Goal: Task Accomplishment & Management: Complete application form

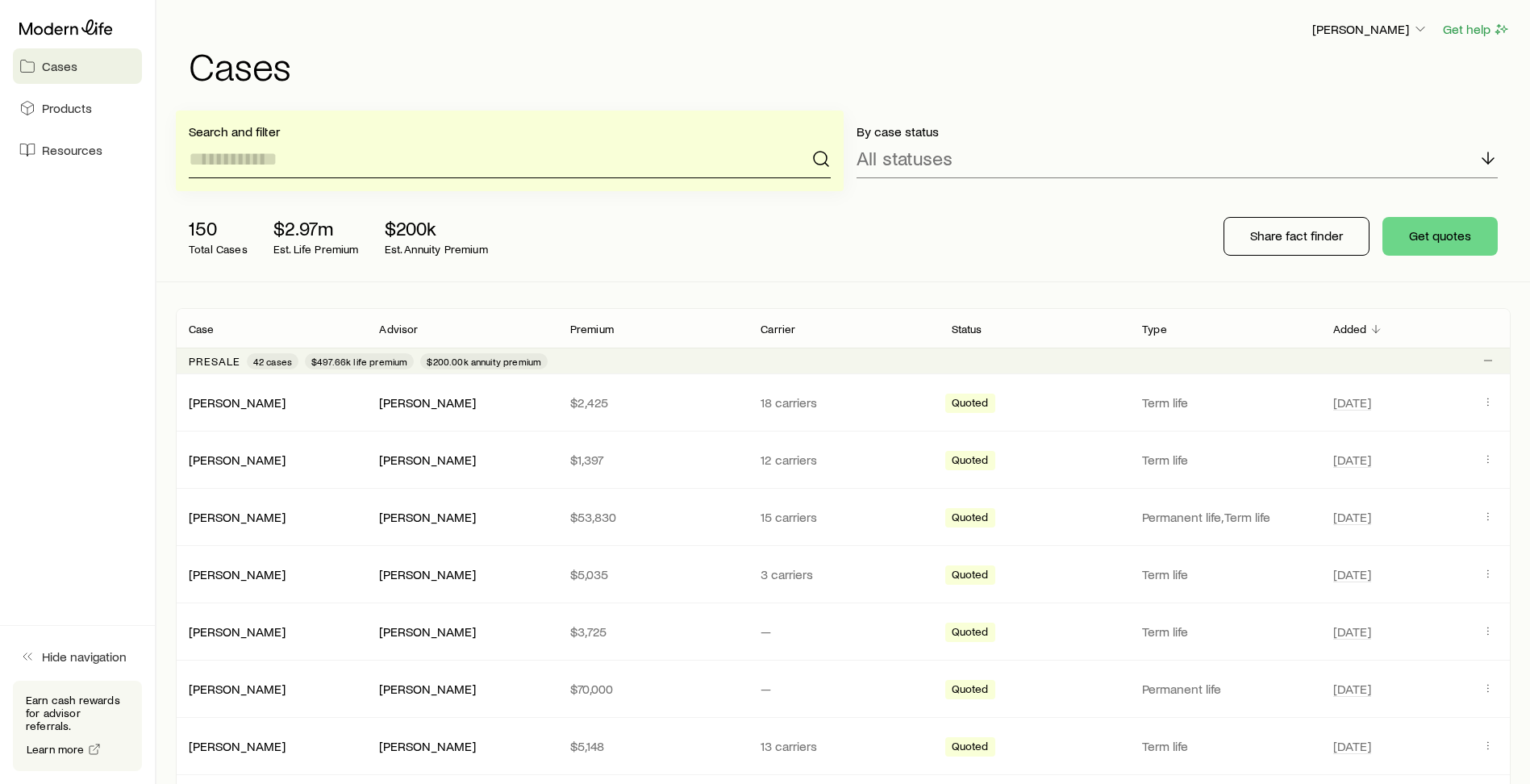
click at [328, 161] on input at bounding box center [509, 159] width 641 height 39
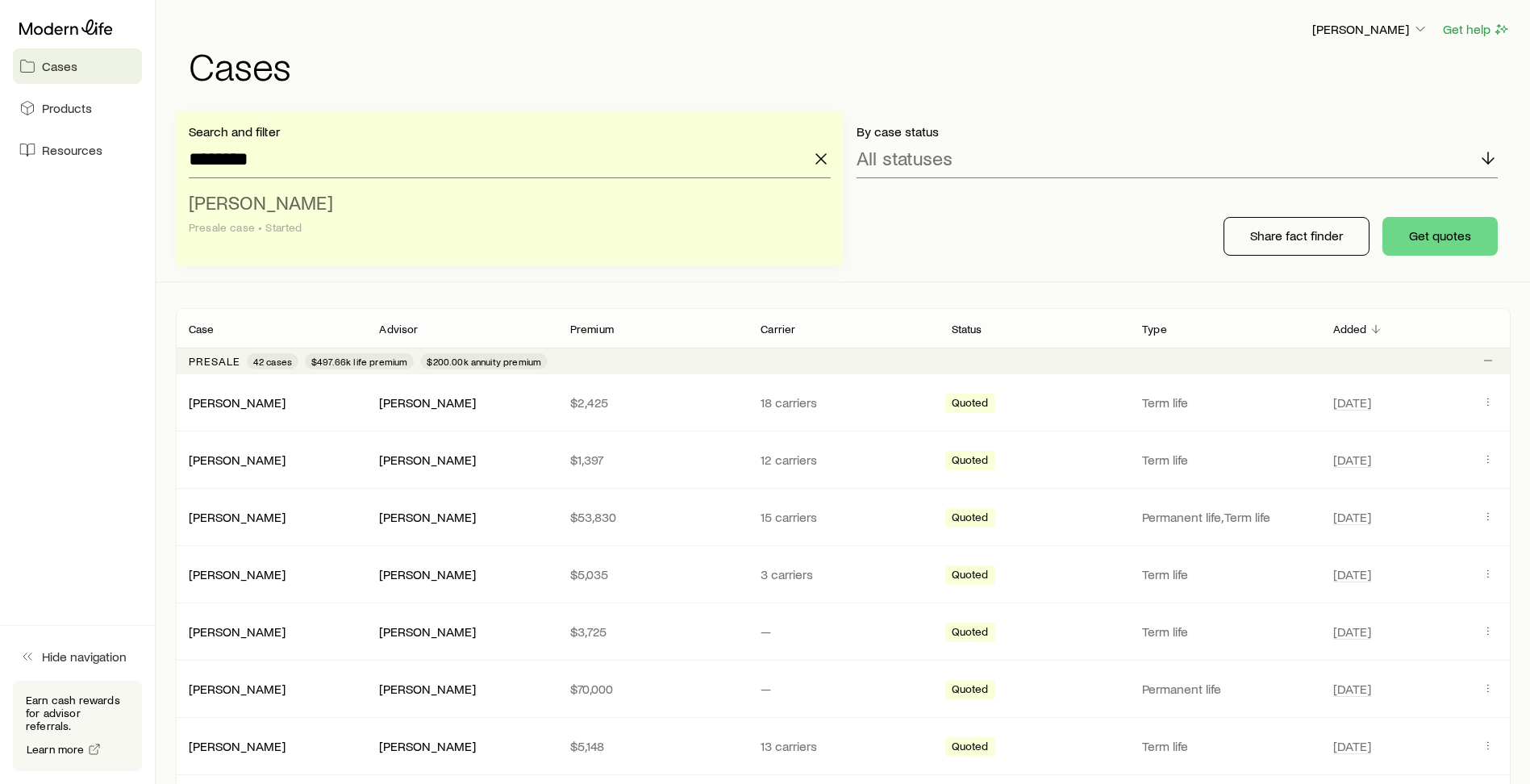
click at [301, 231] on div "Presale case • Started" at bounding box center [505, 228] width 632 height 13
type input "**********"
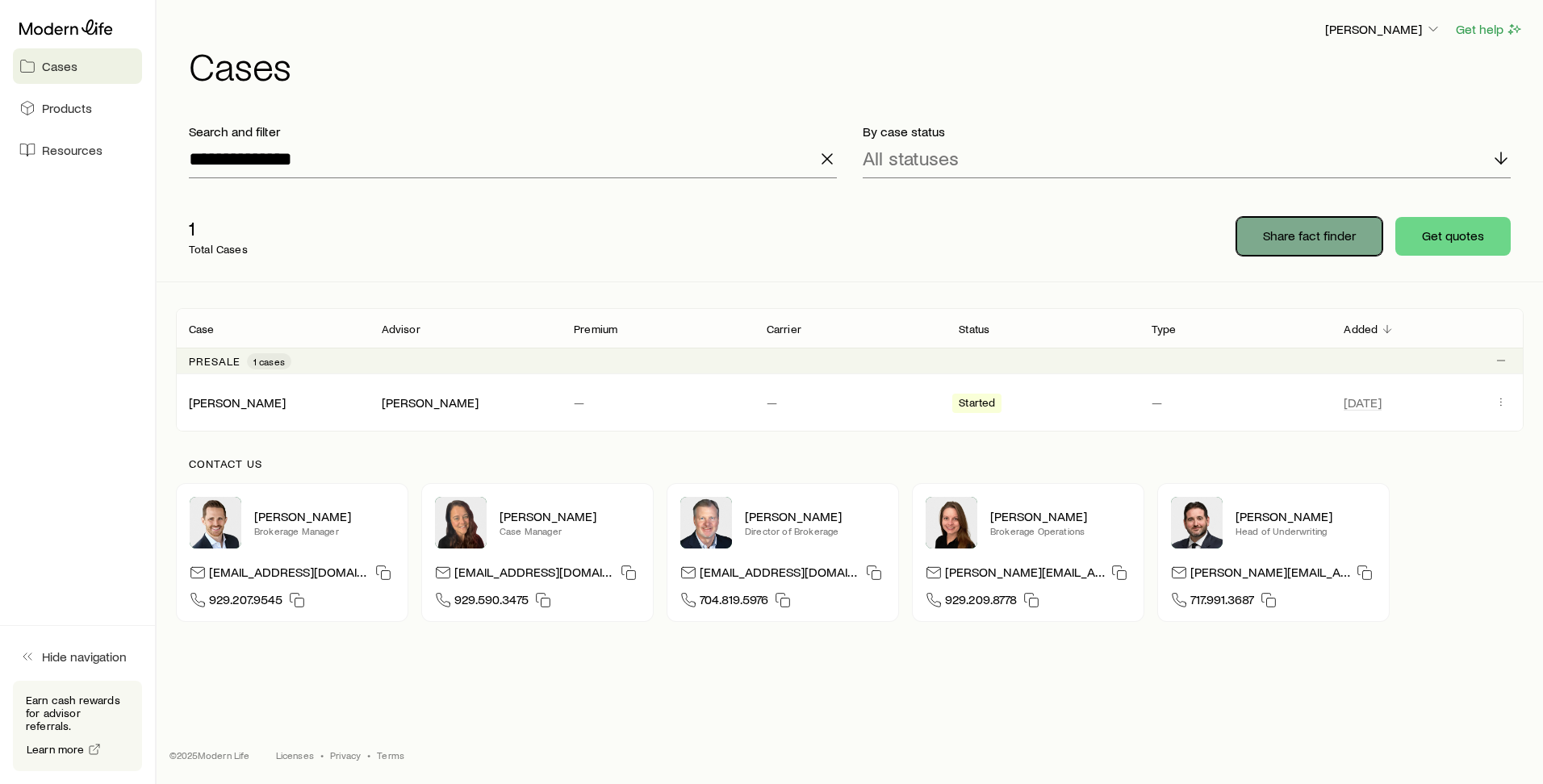
click at [1322, 248] on button "Share fact finder" at bounding box center [1309, 236] width 146 height 39
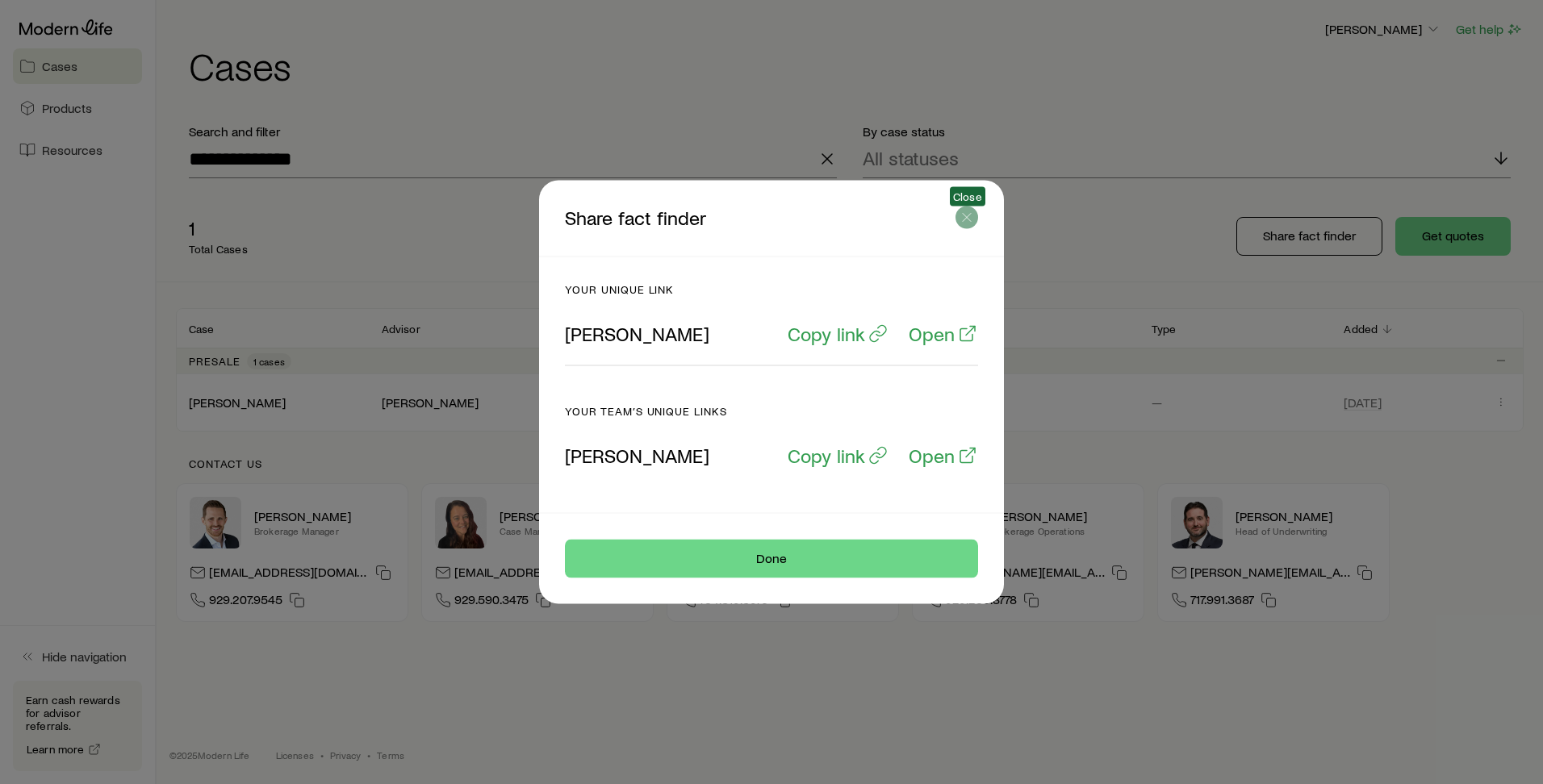
click at [967, 214] on icon "button" at bounding box center [966, 218] width 16 height 16
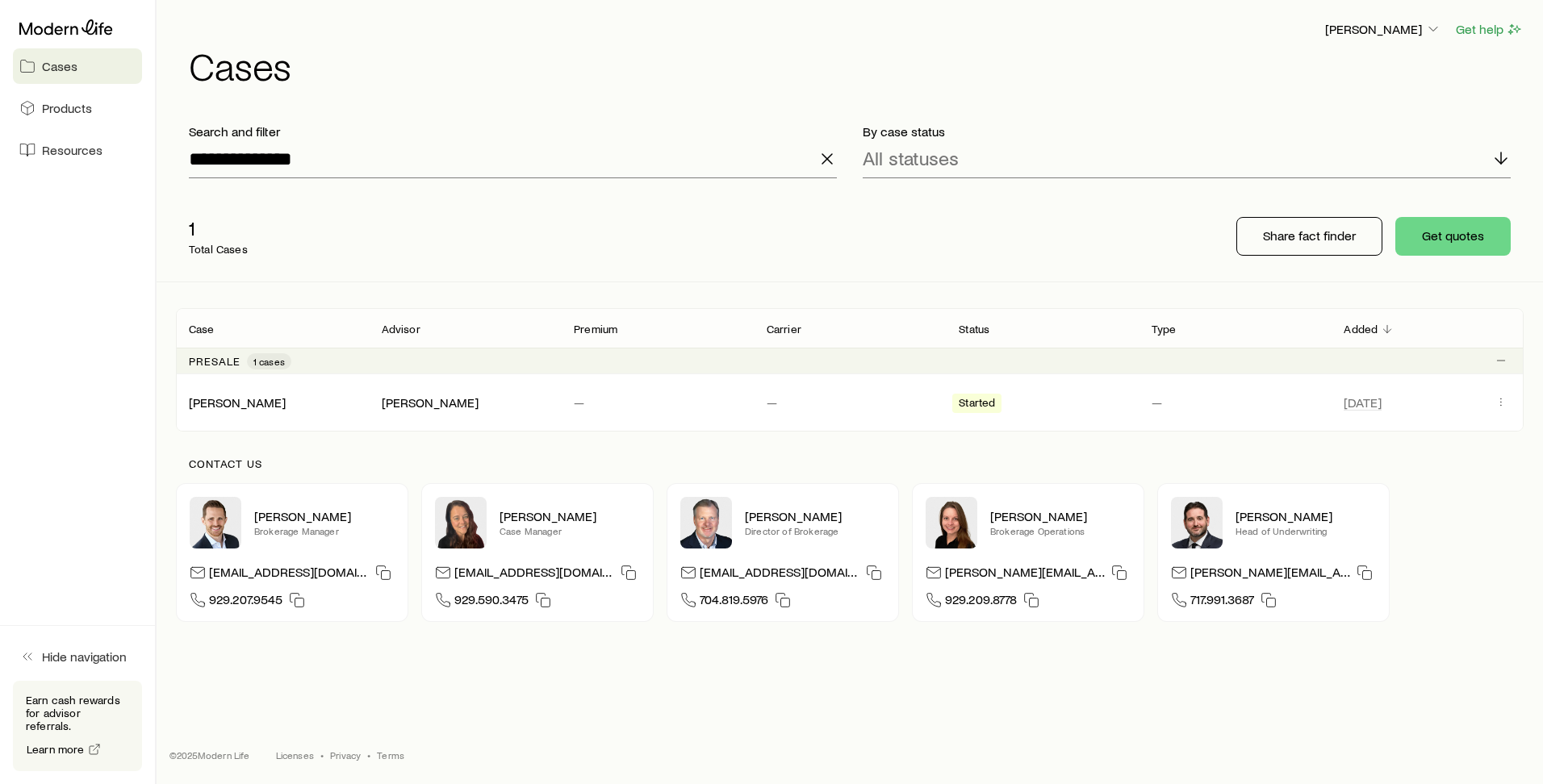
click at [243, 247] on p "Total Cases" at bounding box center [219, 249] width 59 height 13
click at [69, 70] on span "Cases" at bounding box center [59, 66] width 35 height 16
click at [968, 405] on span "Started" at bounding box center [976, 405] width 36 height 17
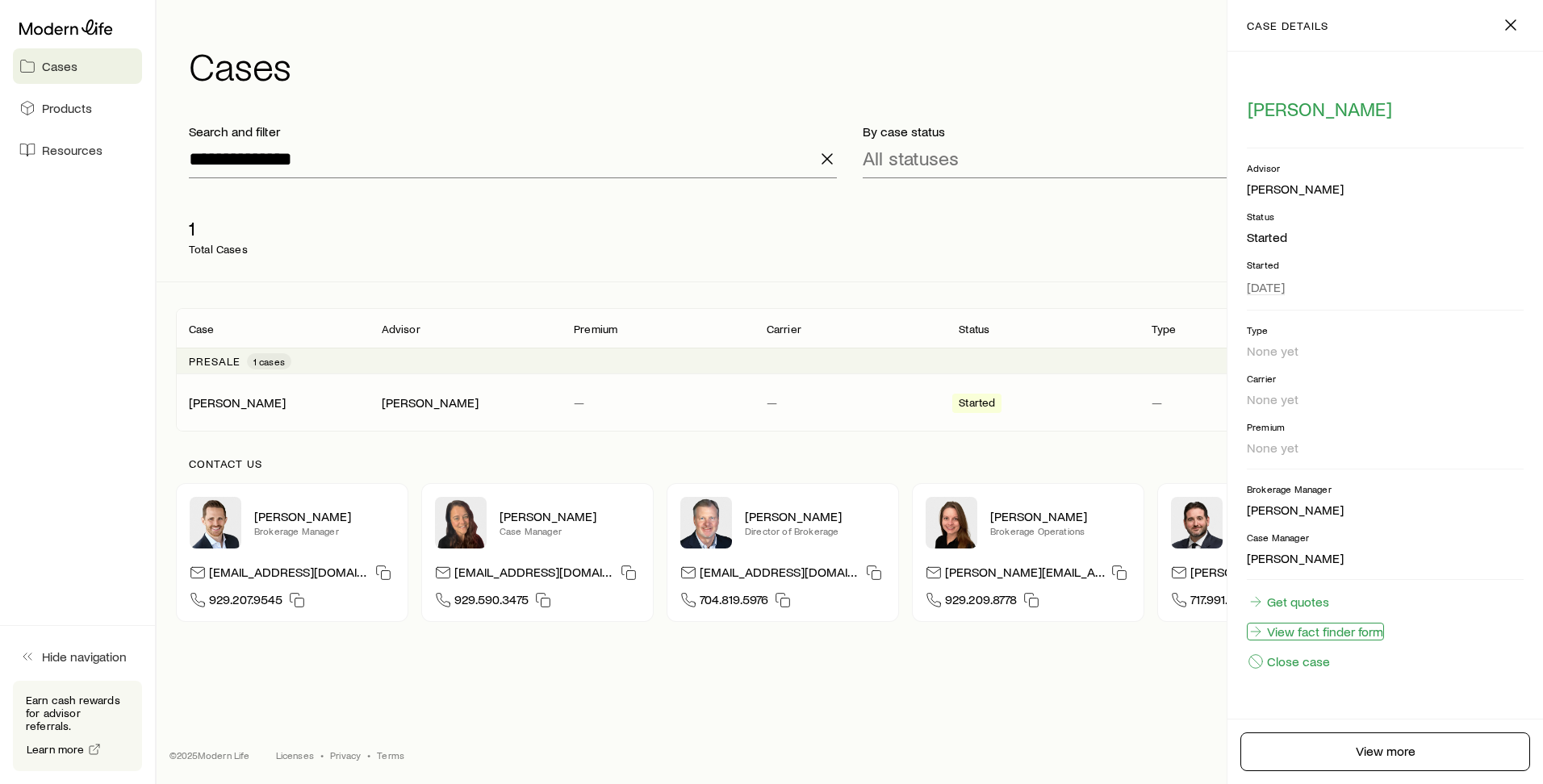
click at [1324, 627] on link "View fact finder form" at bounding box center [1315, 631] width 137 height 18
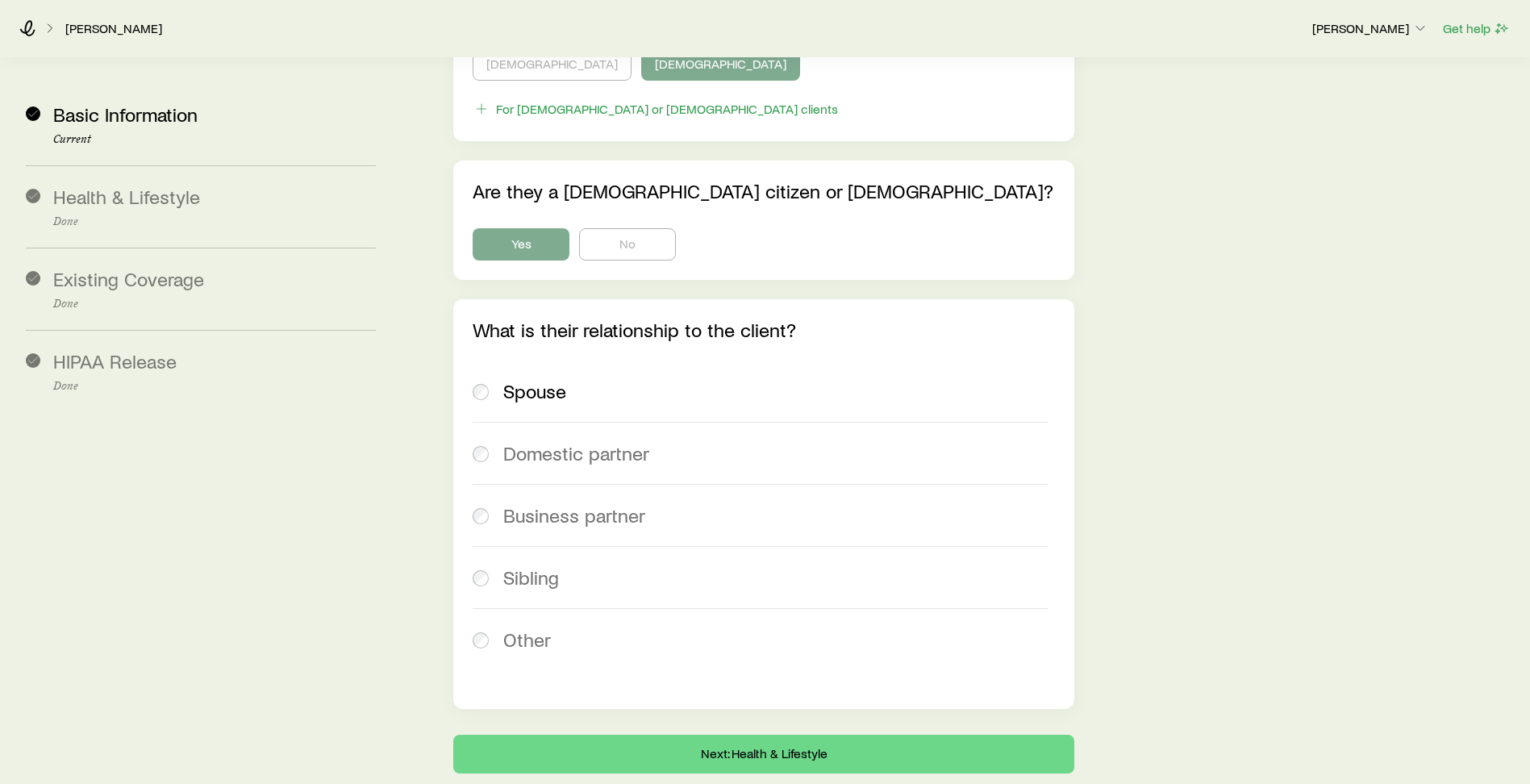
scroll to position [4655, 0]
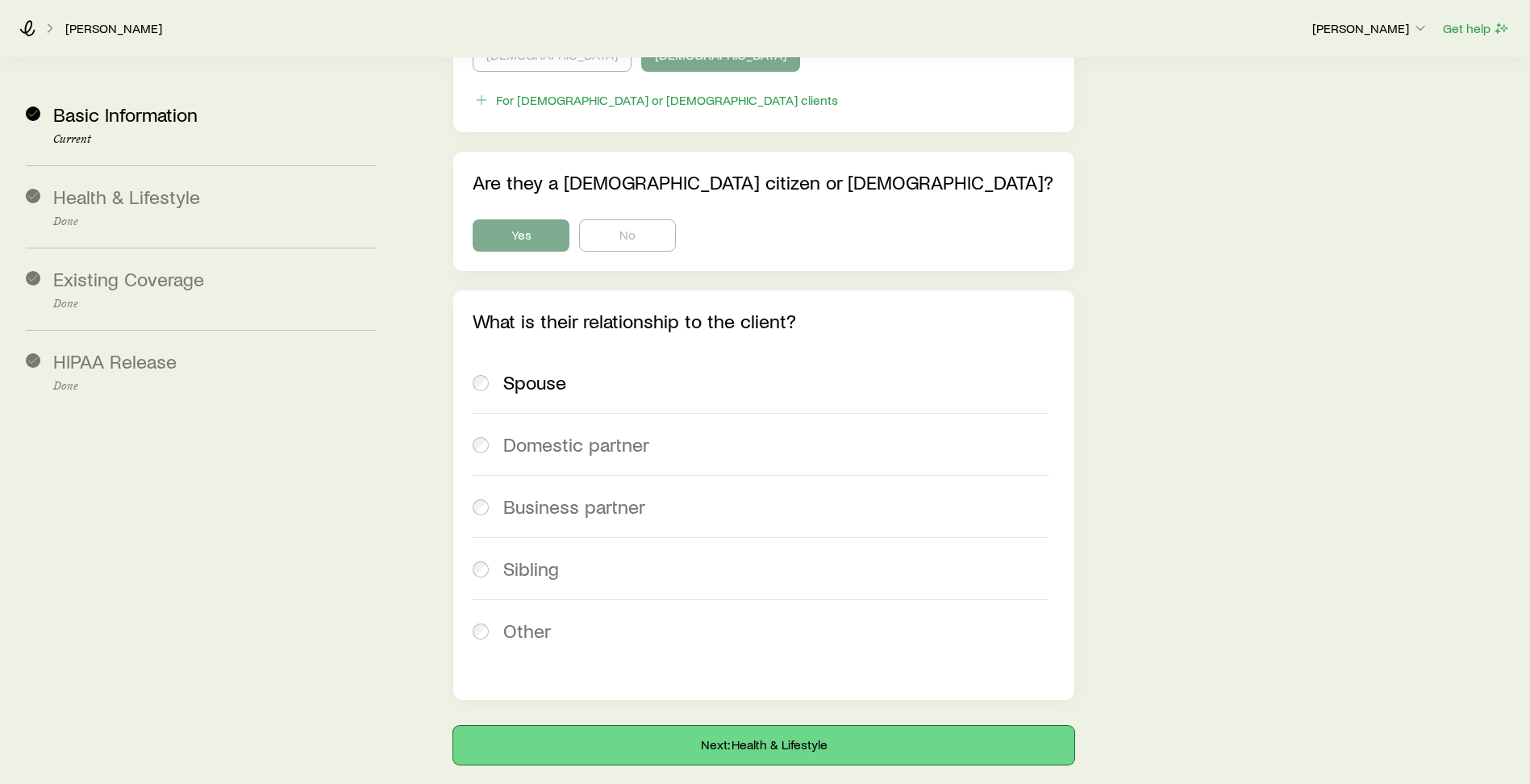
click at [749, 726] on button "Next: Health & Lifestyle" at bounding box center [763, 745] width 621 height 39
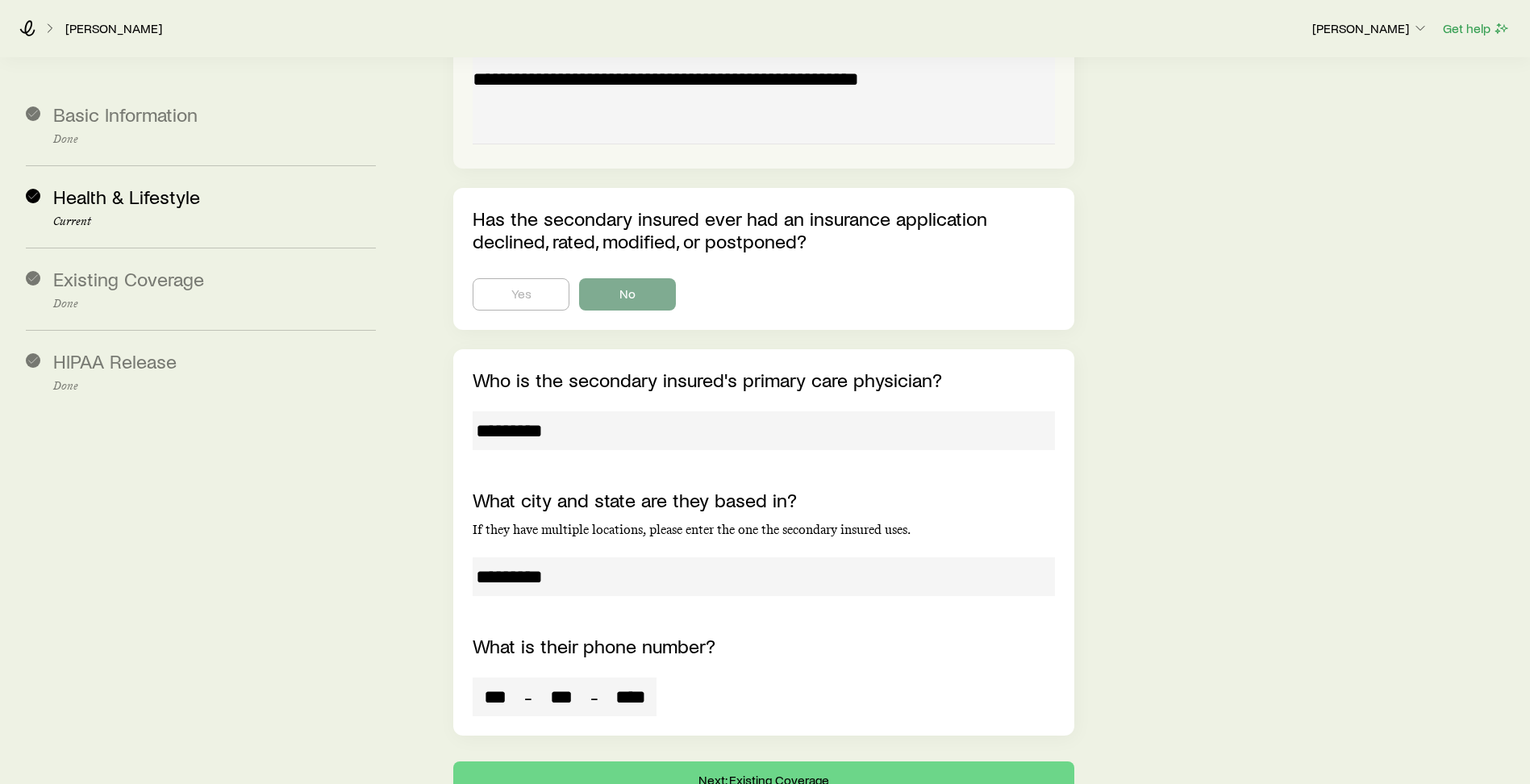
scroll to position [11159, 0]
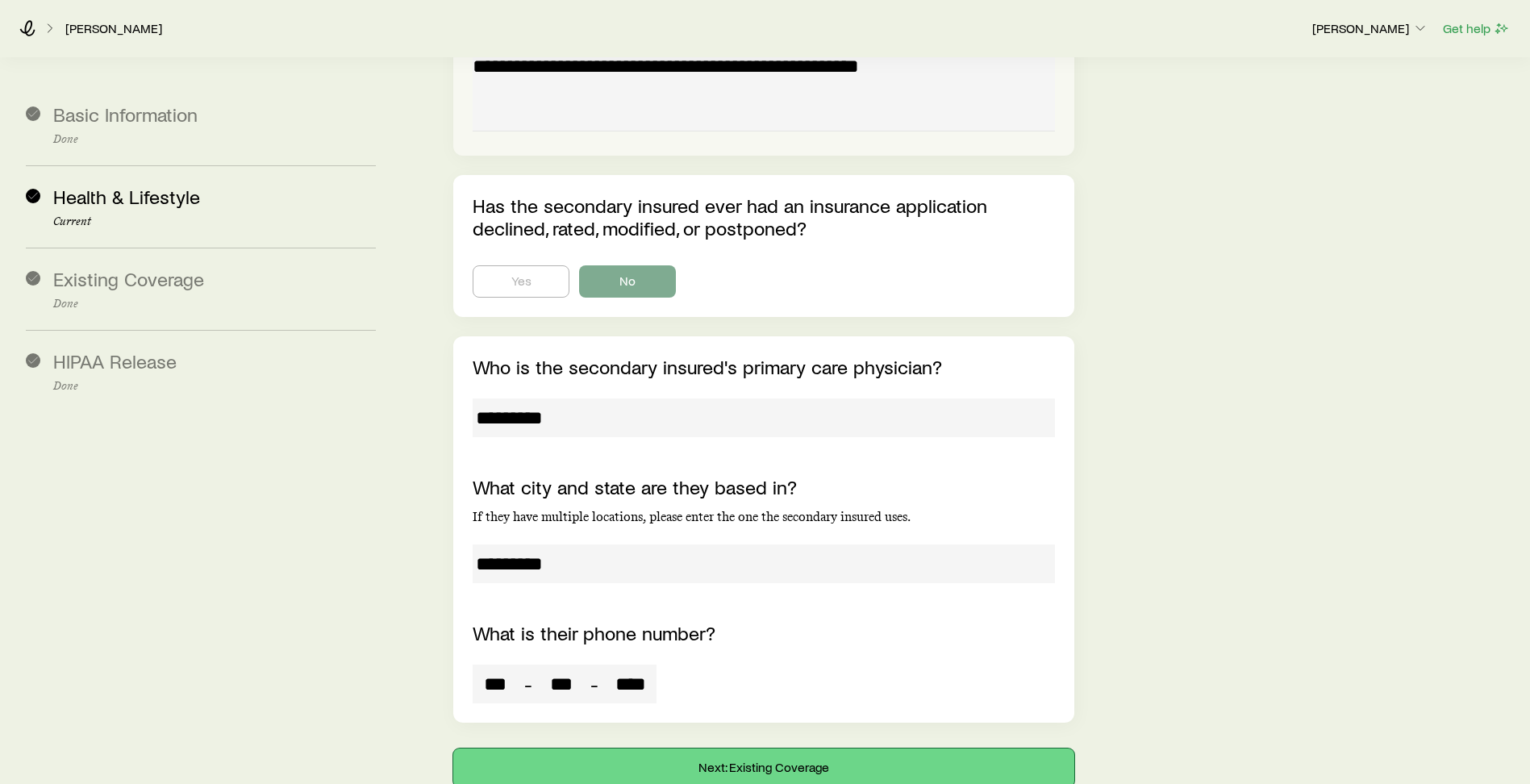
click at [807, 749] on button "Next: Existing Coverage" at bounding box center [763, 768] width 621 height 39
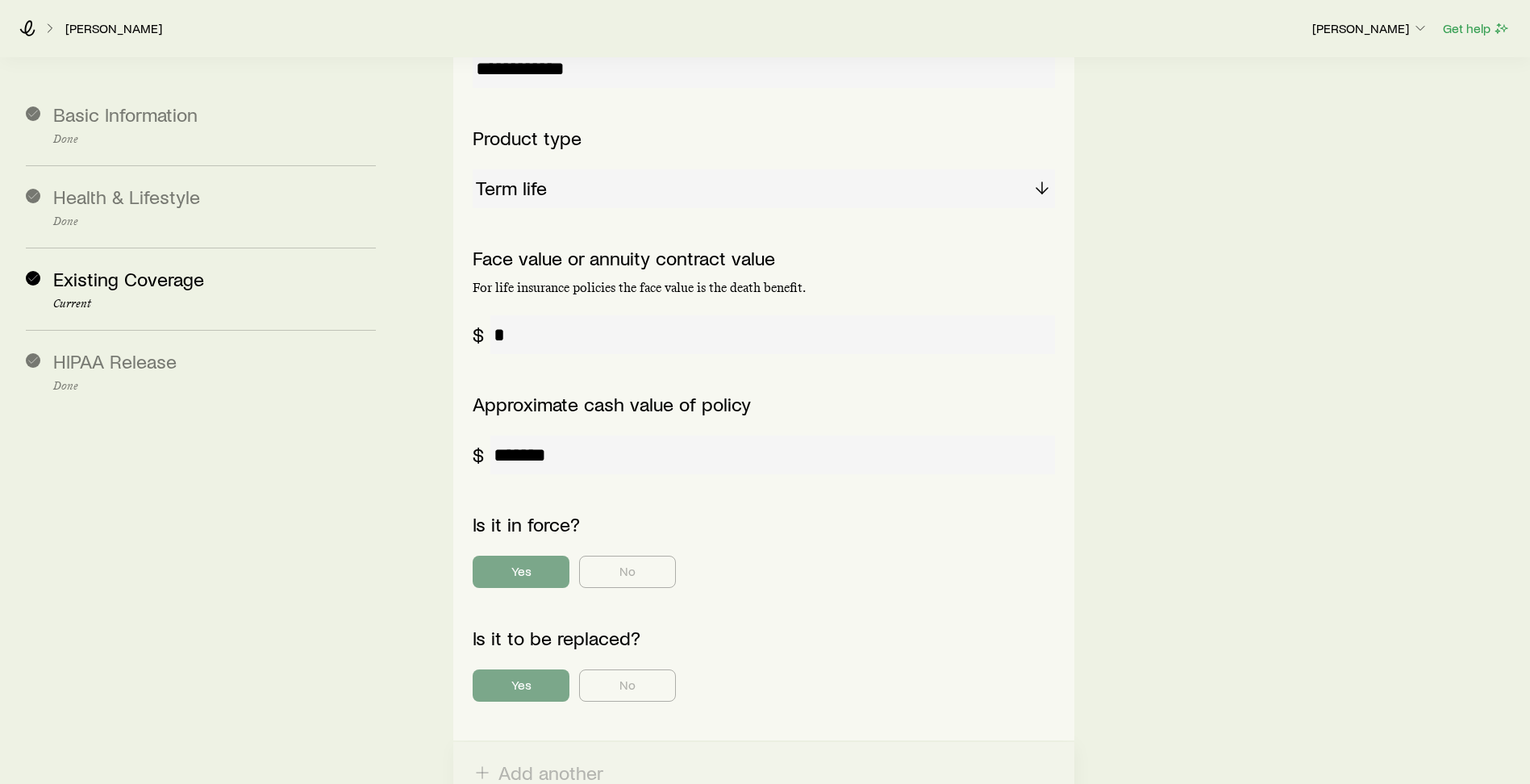
scroll to position [2668, 0]
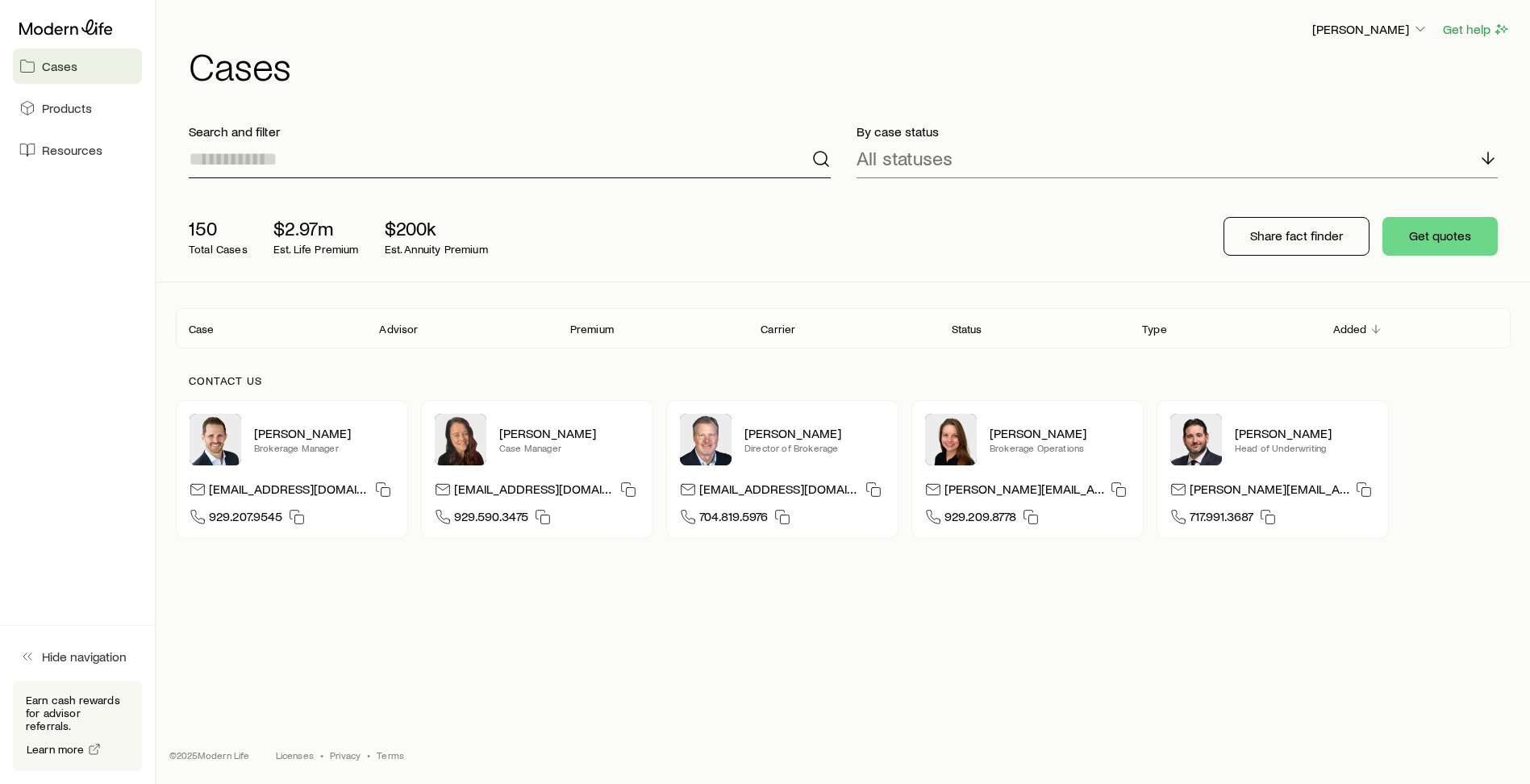
click at [257, 157] on input at bounding box center [509, 159] width 641 height 39
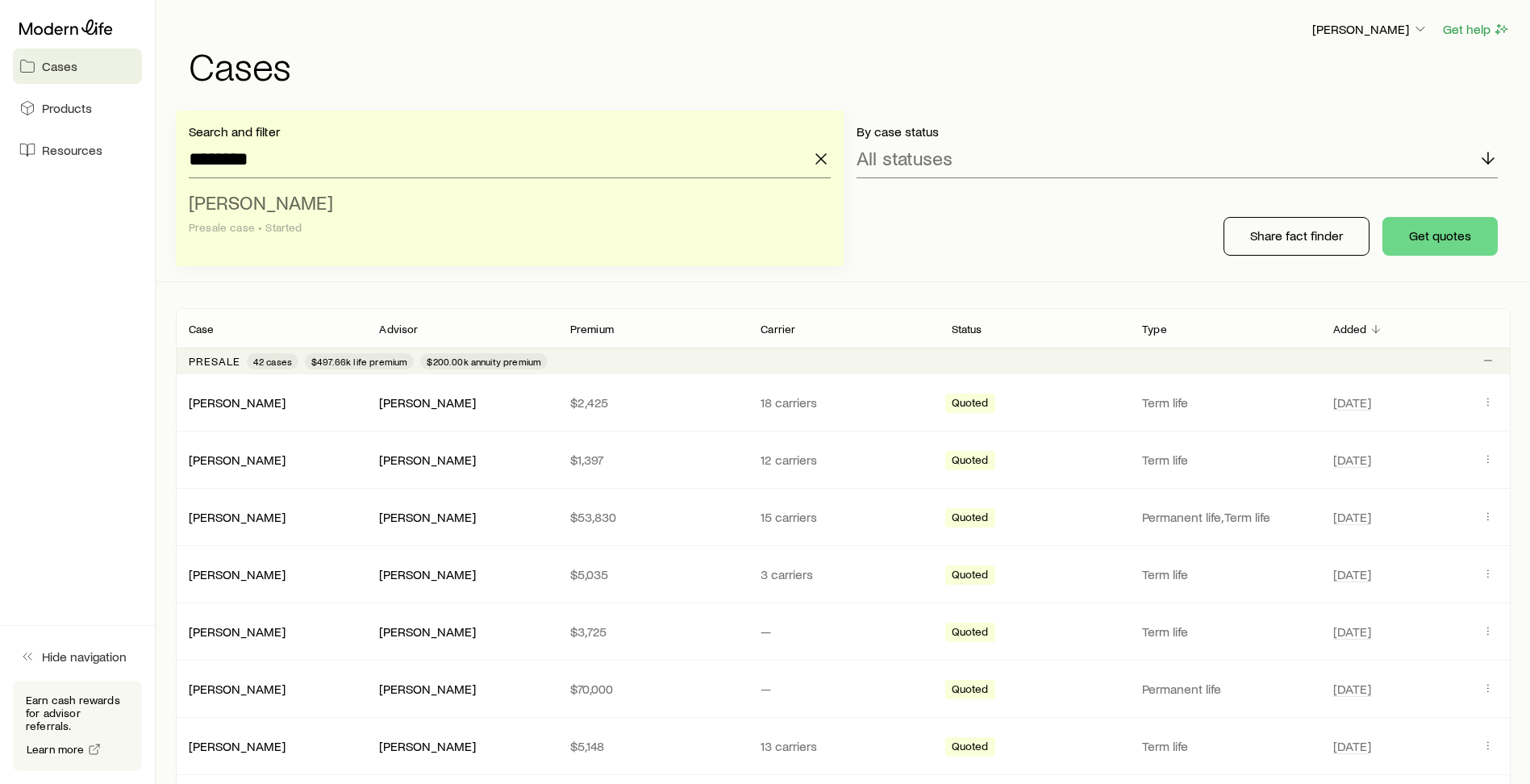
click at [253, 201] on span "[PERSON_NAME]" at bounding box center [261, 201] width 144 height 24
type input "**********"
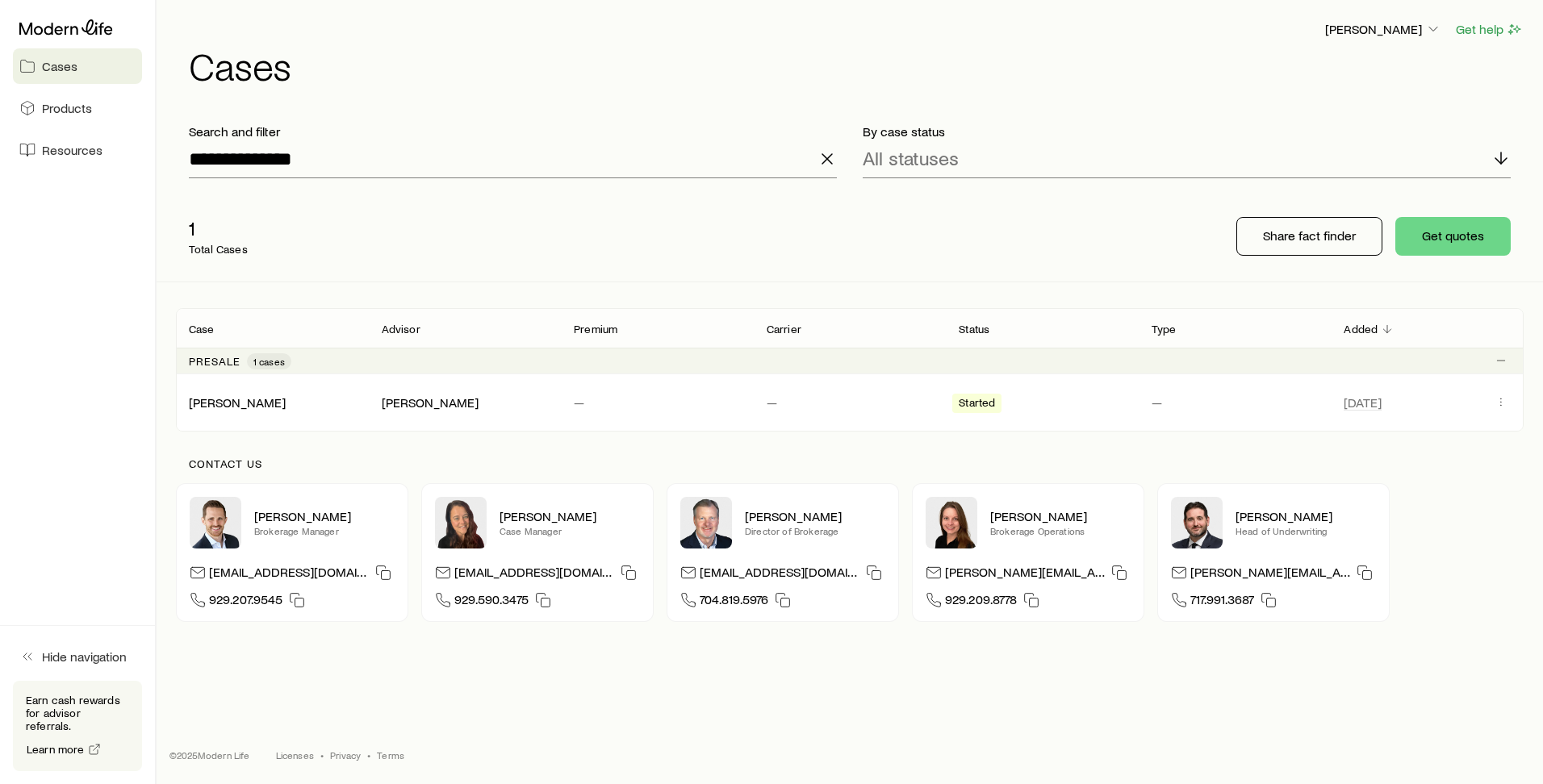
click at [224, 242] on p "Total Cases" at bounding box center [219, 249] width 59 height 13
click at [1501, 401] on icon "Client cases" at bounding box center [1501, 402] width 13 height 13
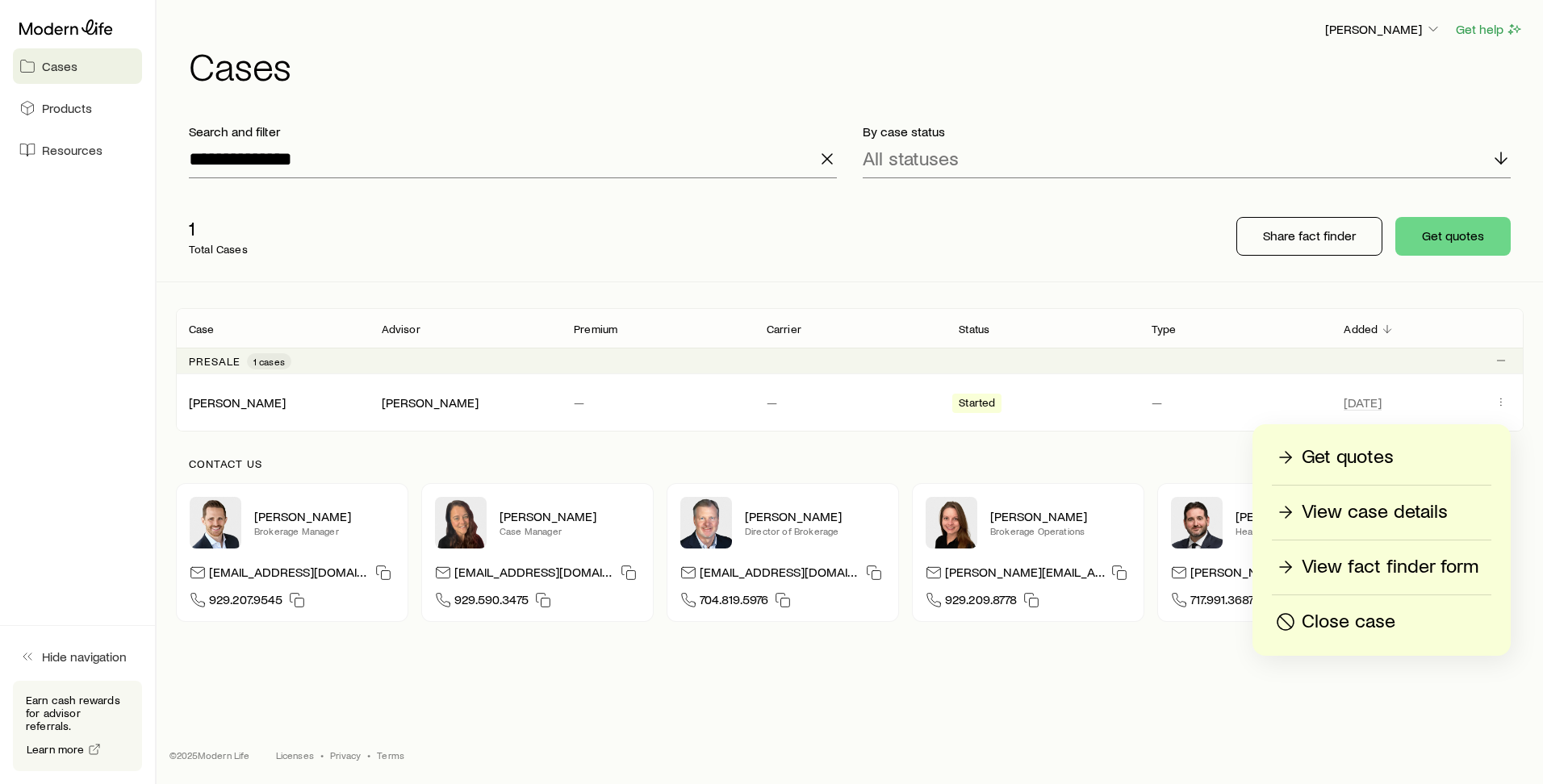
click at [1393, 567] on p "View fact finder form" at bounding box center [1390, 566] width 177 height 26
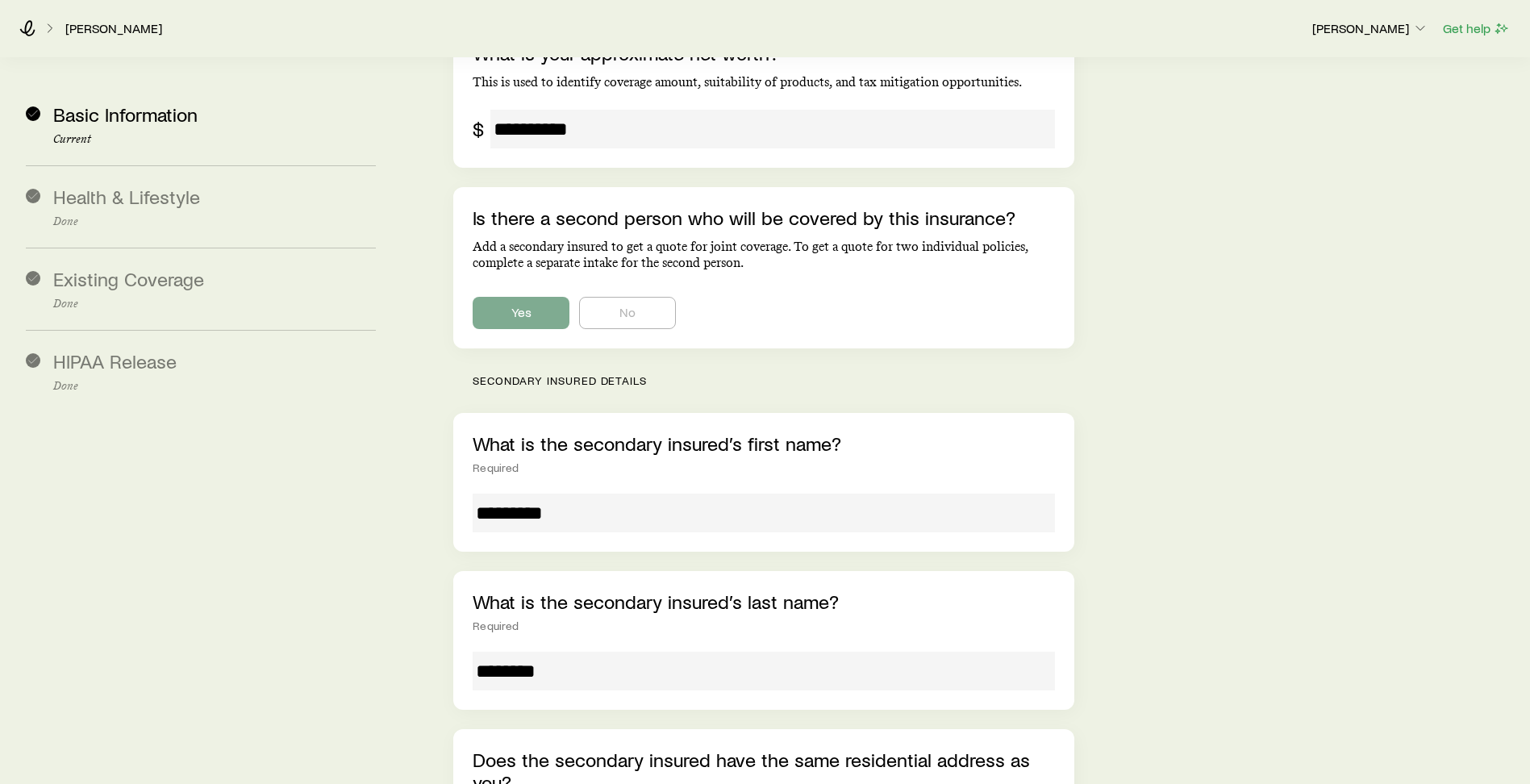
scroll to position [3548, 0]
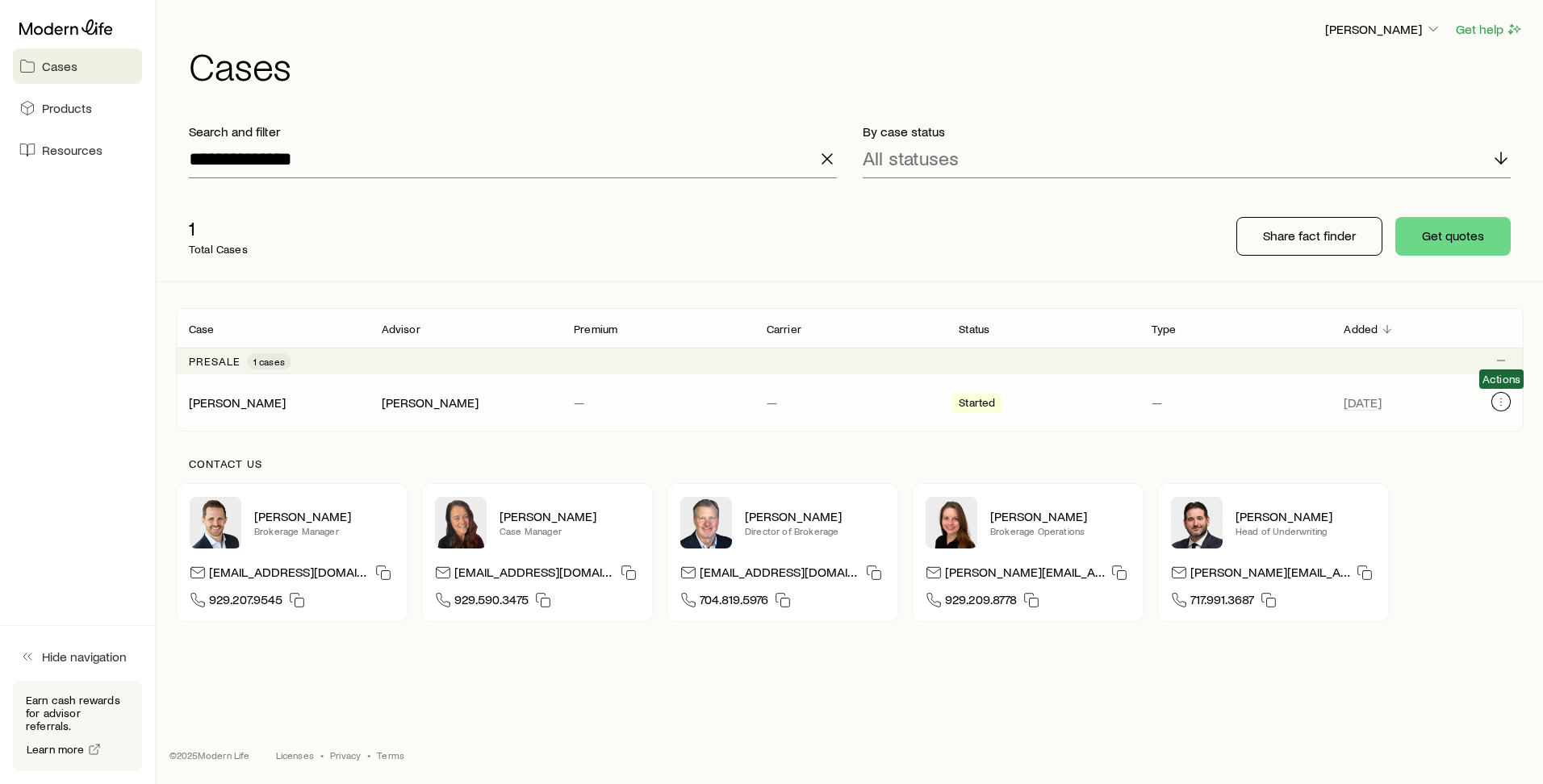
click at [1504, 408] on button "Client cases" at bounding box center [1500, 401] width 19 height 19
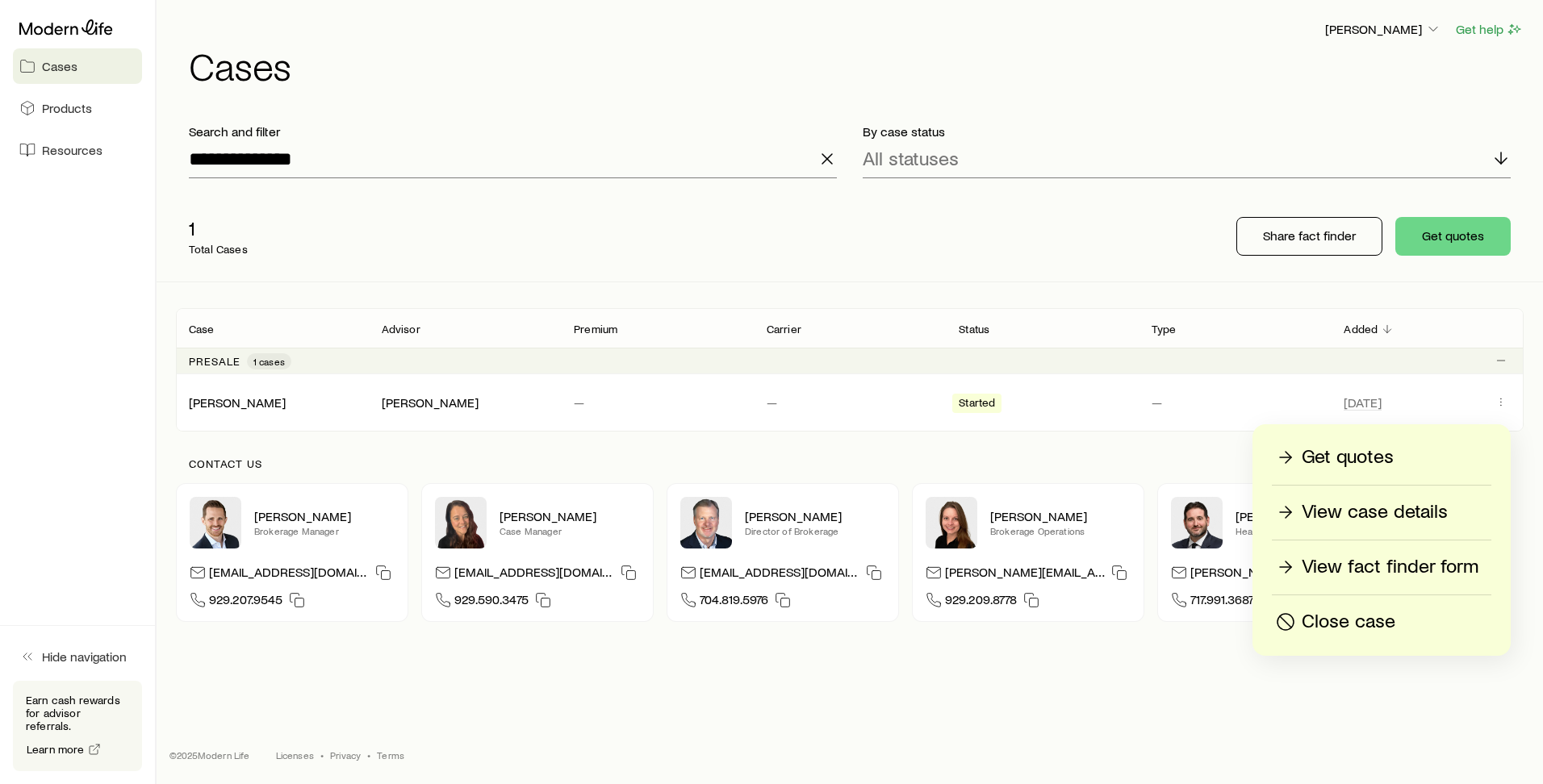
click at [1376, 562] on p "View fact finder form" at bounding box center [1390, 566] width 177 height 26
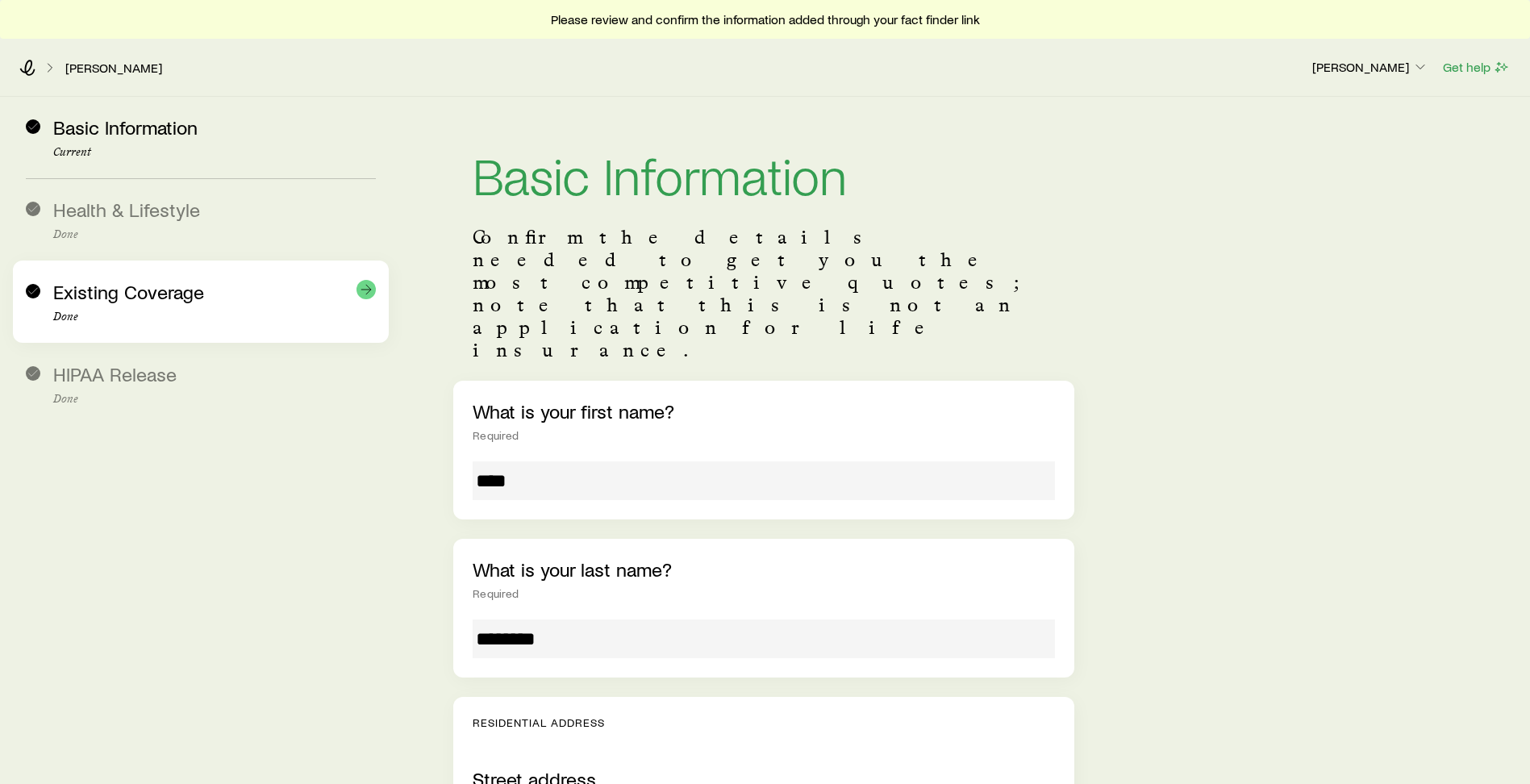
click at [92, 291] on span "Existing Coverage" at bounding box center [128, 291] width 151 height 24
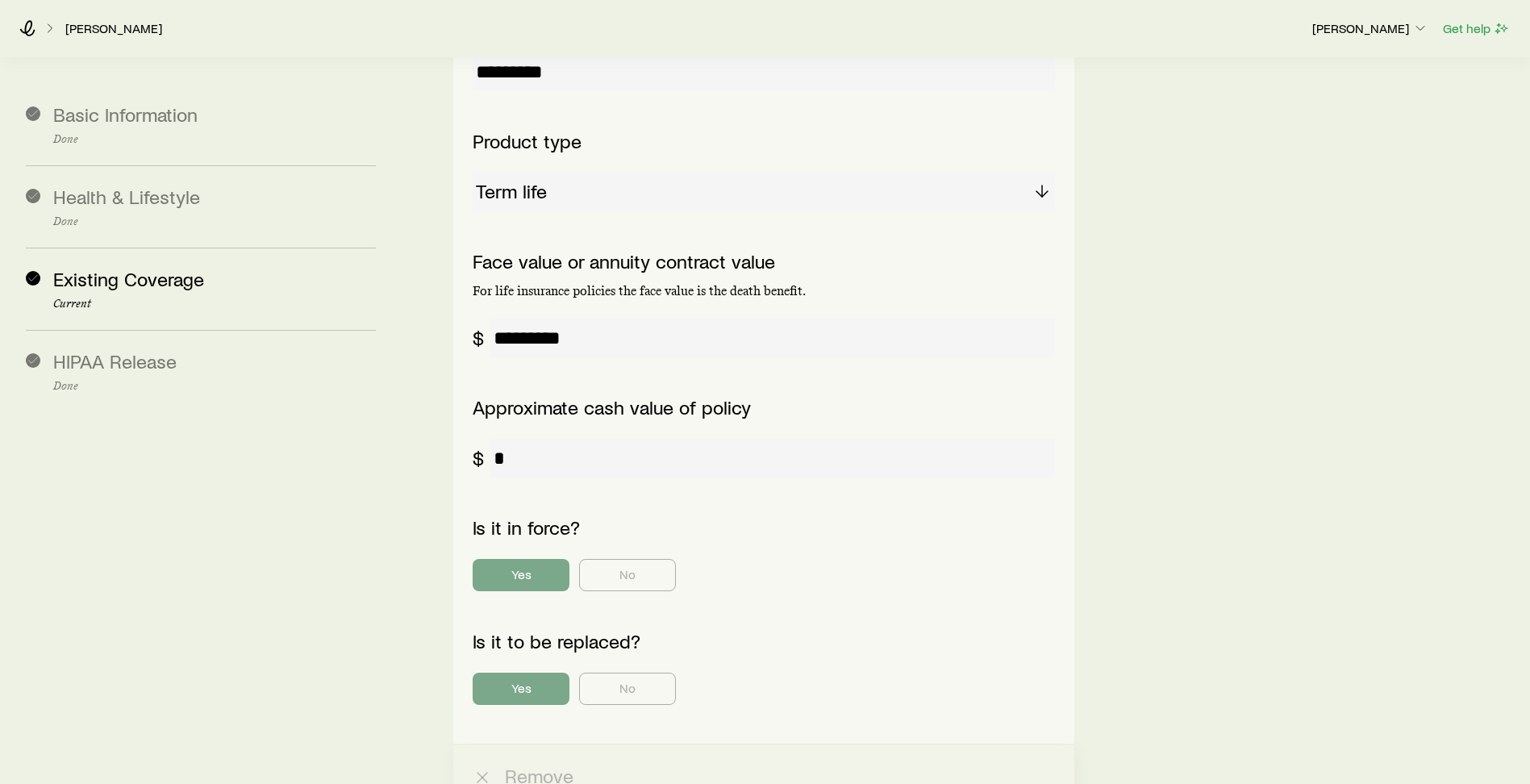
scroll to position [1371, 0]
